Goal: Find specific page/section: Find specific page/section

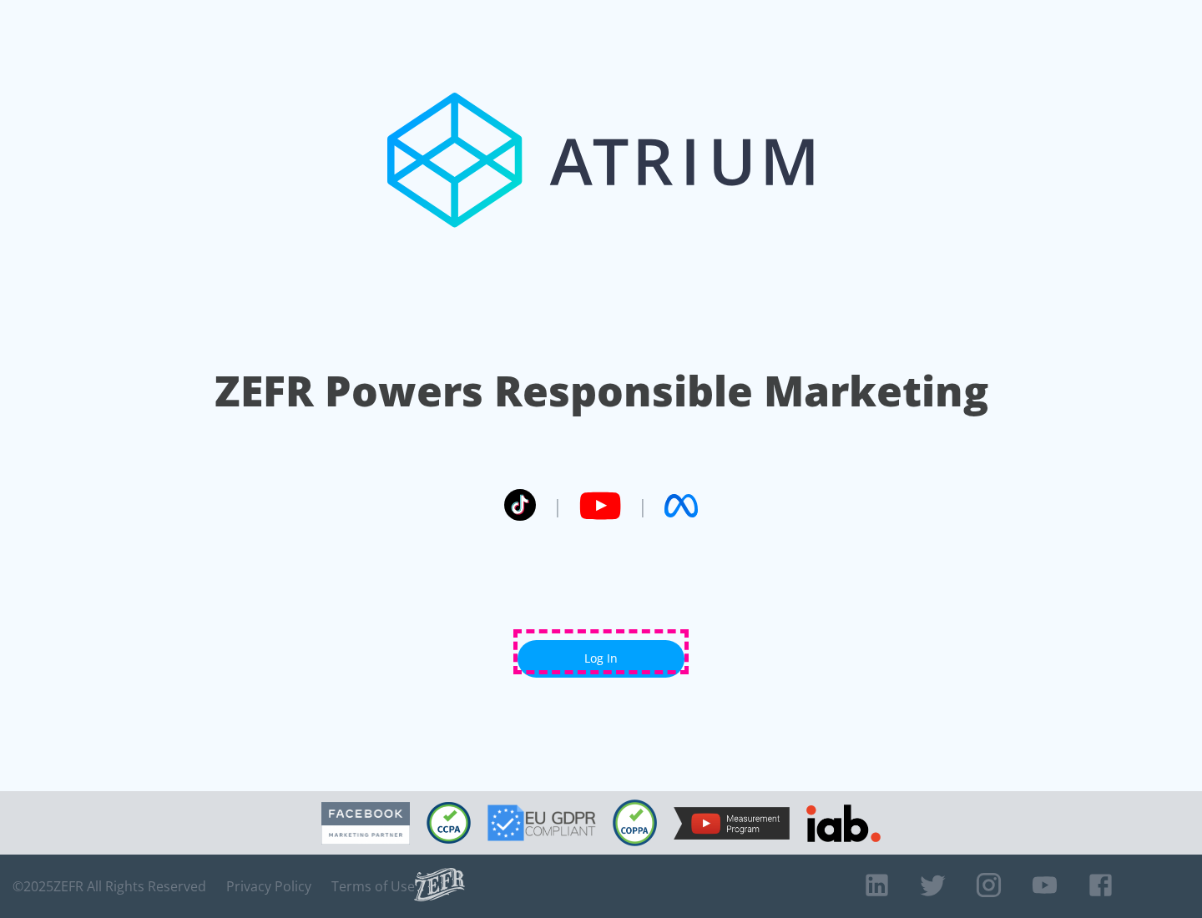
click at [601, 652] on link "Log In" at bounding box center [600, 659] width 167 height 38
